Goal: Task Accomplishment & Management: Use online tool/utility

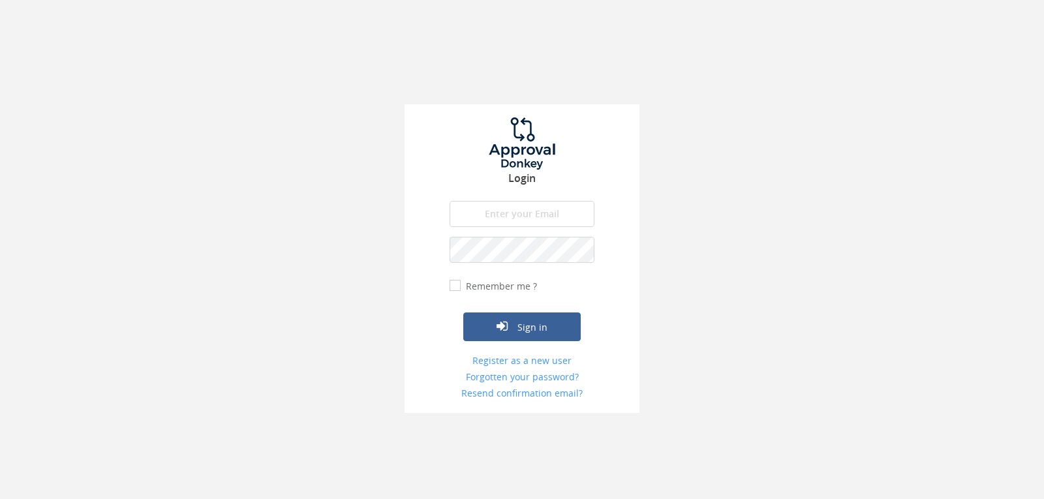
type input "[EMAIL_ADDRESS][DOMAIN_NAME]"
click at [463, 313] on button "Sign in" at bounding box center [521, 327] width 117 height 29
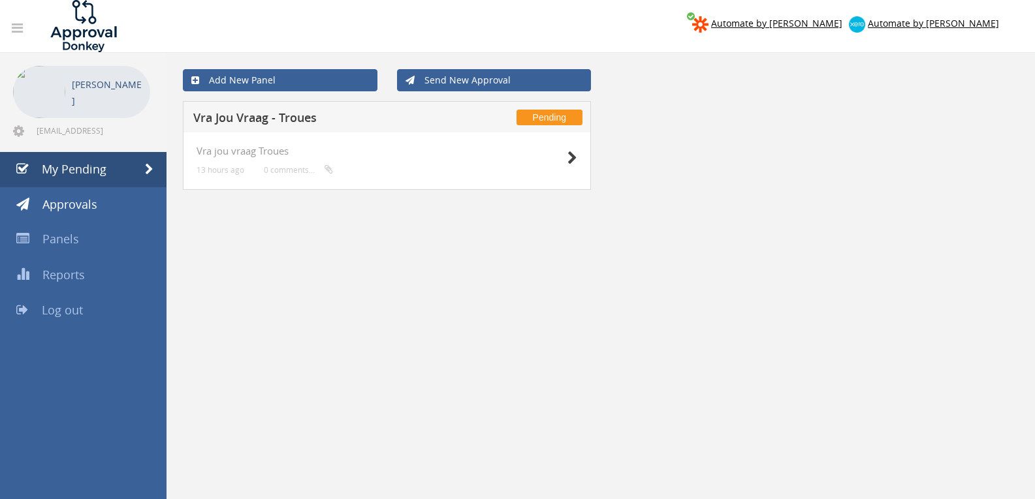
click at [579, 158] on div "Vra jou vraag Troues 13 hours ago 0 comments..." at bounding box center [387, 160] width 408 height 57
click at [570, 159] on icon at bounding box center [572, 158] width 10 height 14
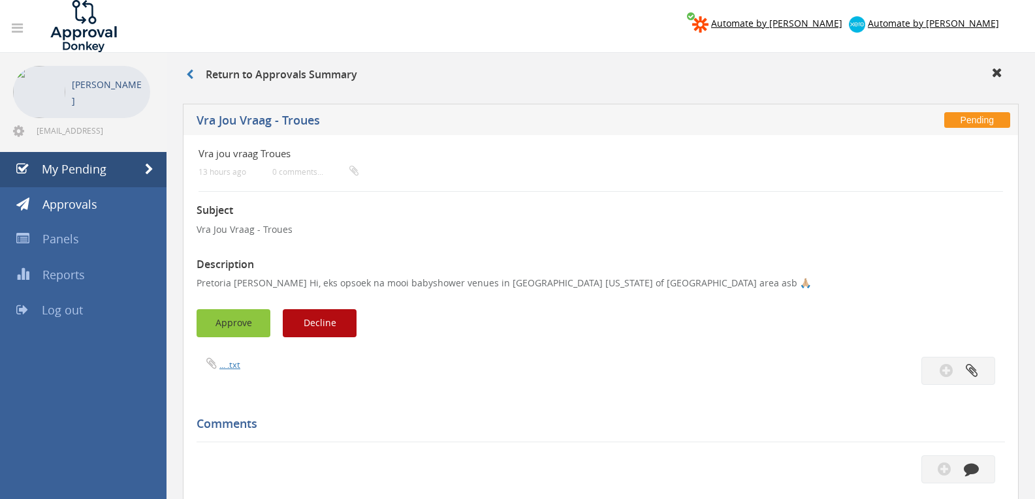
click at [262, 315] on button "Approve" at bounding box center [233, 323] width 74 height 28
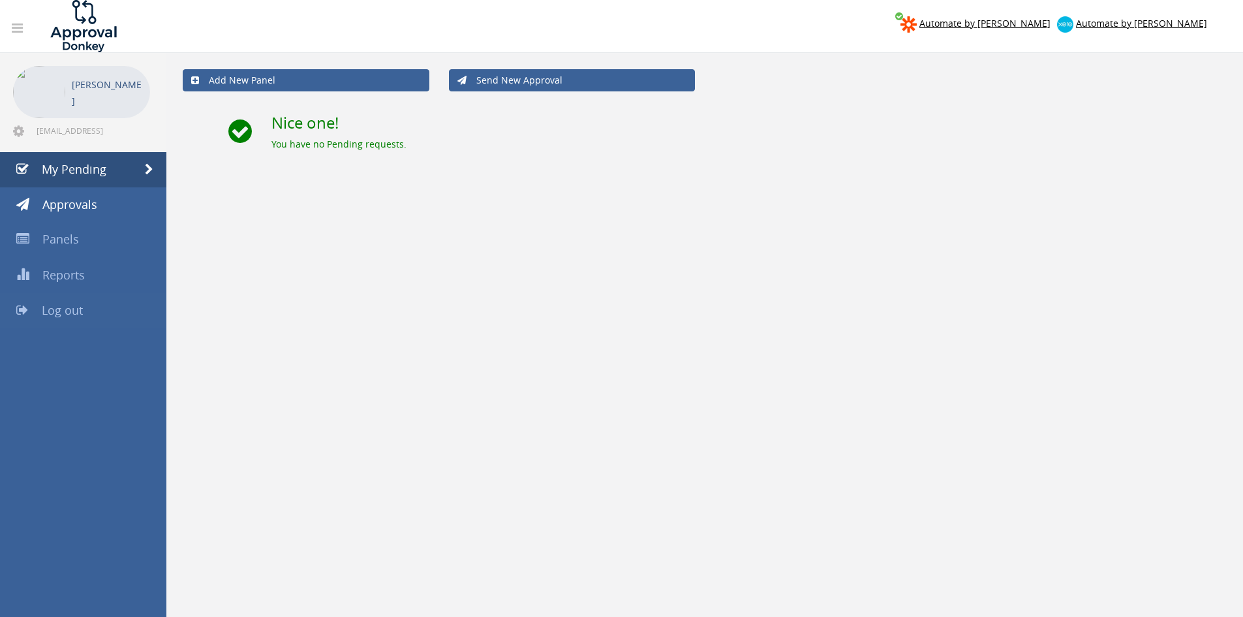
click at [86, 305] on link "Log out" at bounding box center [83, 310] width 166 height 35
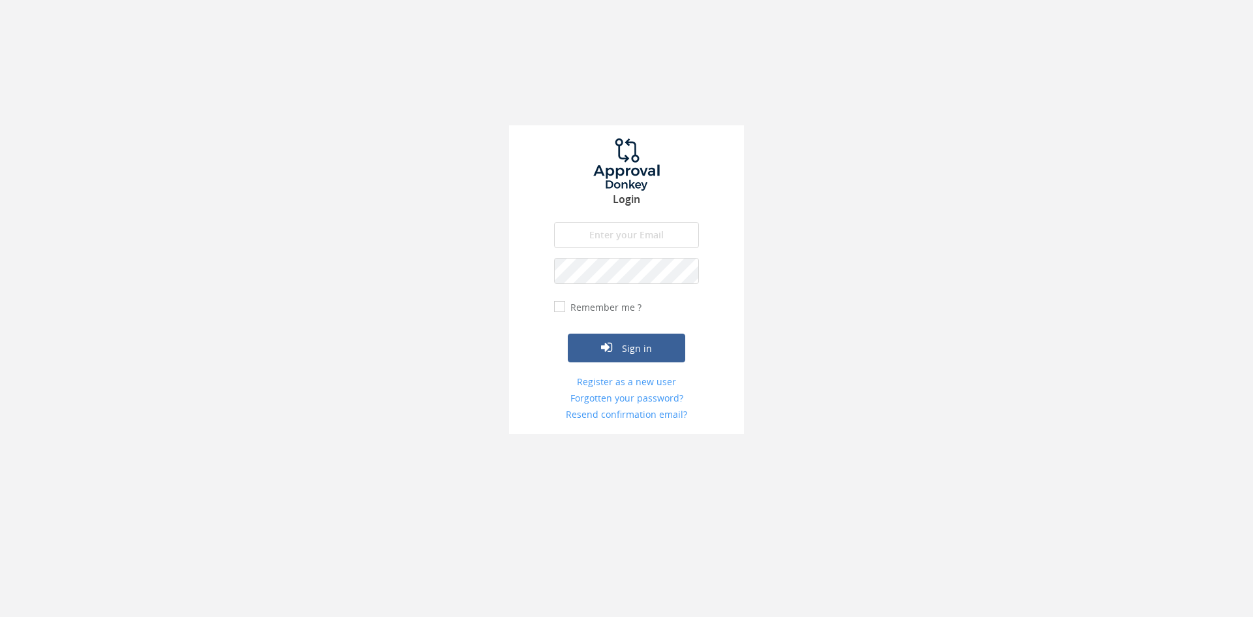
click at [614, 232] on input "email" at bounding box center [626, 235] width 145 height 26
type input "[EMAIL_ADDRESS][DOMAIN_NAME]"
click at [568, 334] on button "Sign in" at bounding box center [626, 348] width 117 height 29
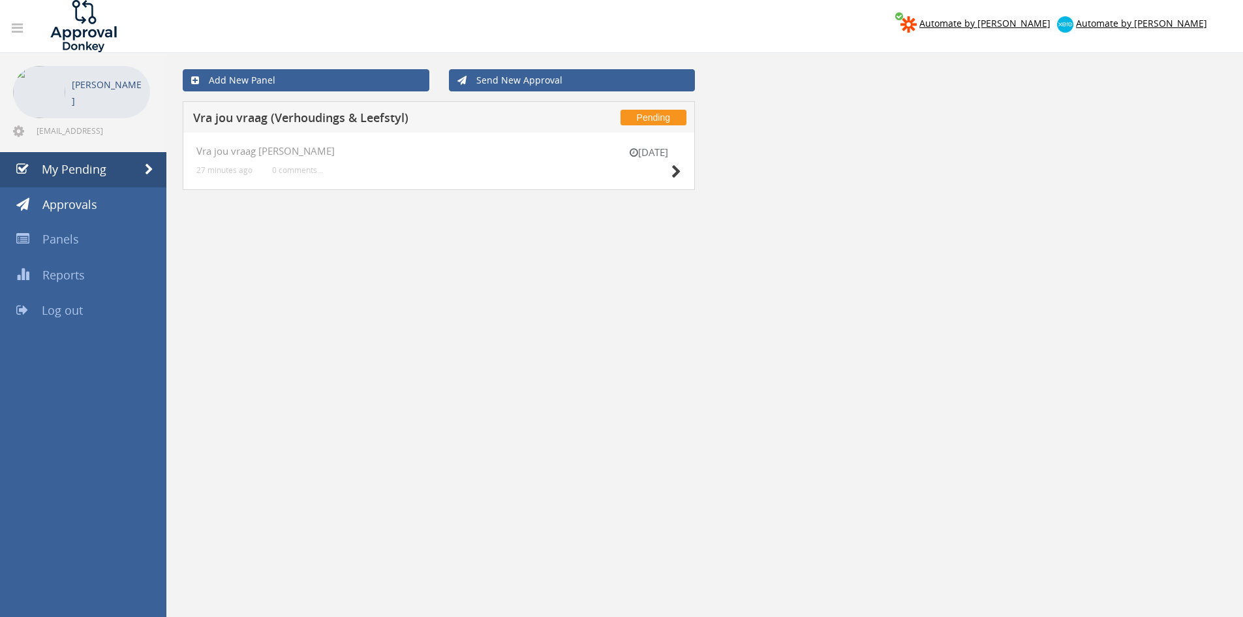
click at [669, 174] on div "[DATE]" at bounding box center [648, 164] width 65 height 37
click at [682, 172] on div "[DATE] Vra jou vraag [PERSON_NAME] 27 minutes ago 0 comments..." at bounding box center [439, 160] width 512 height 57
click at [676, 167] on icon at bounding box center [677, 172] width 10 height 14
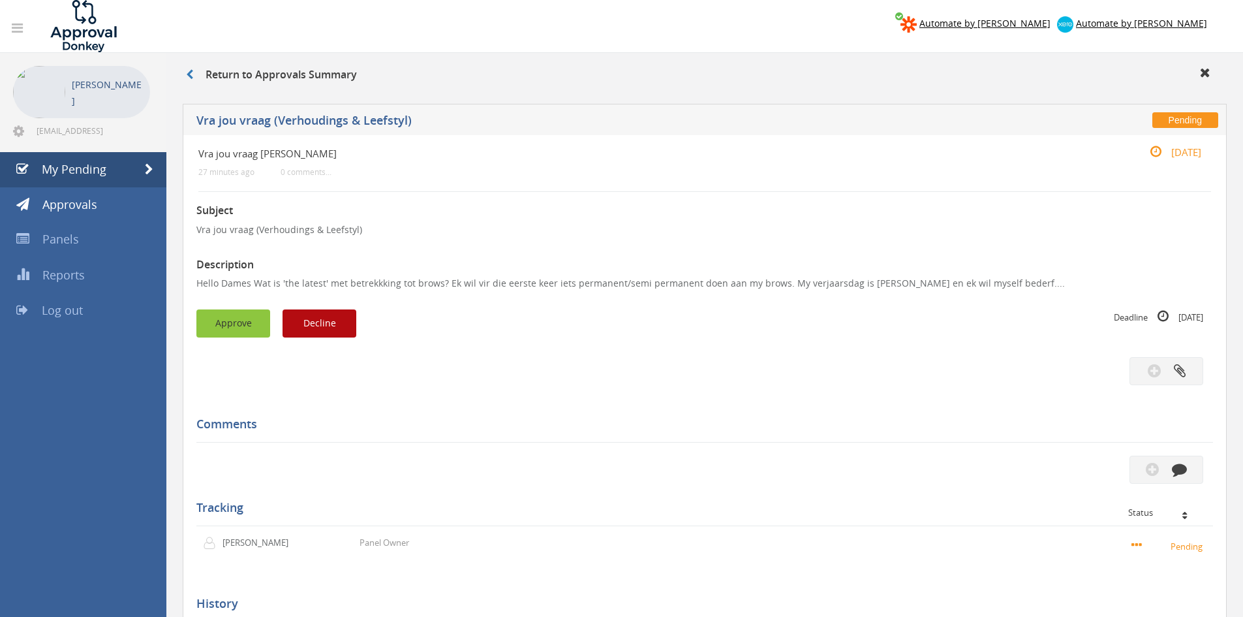
click at [246, 323] on button "Approve" at bounding box center [233, 323] width 74 height 28
